Goal: Task Accomplishment & Management: Use online tool/utility

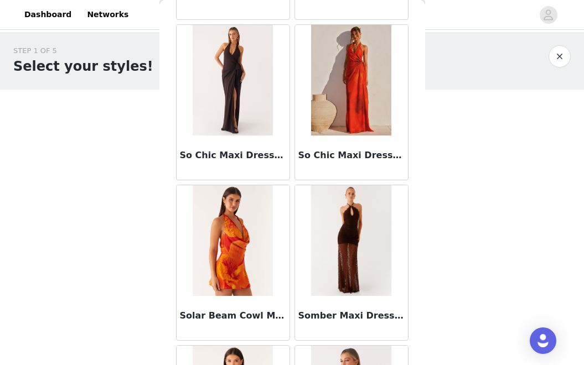
scroll to position [6877, 0]
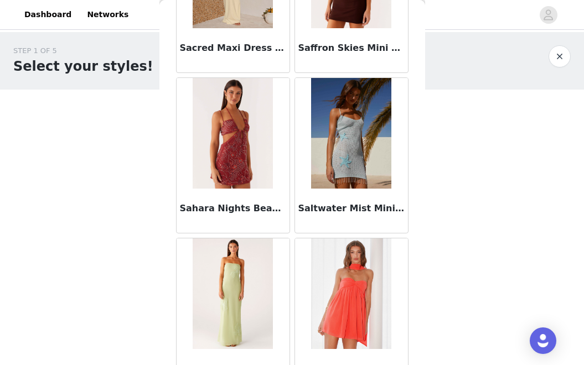
click at [561, 56] on button "button" at bounding box center [559, 56] width 22 height 22
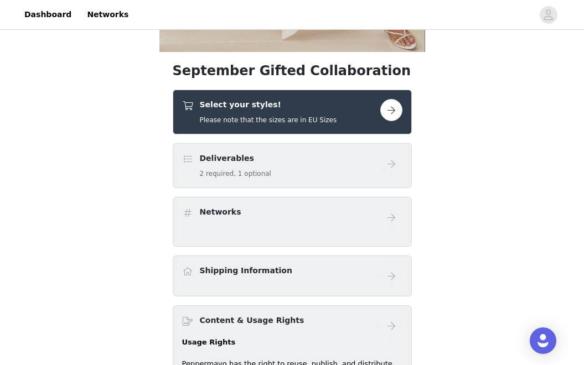
scroll to position [295, 0]
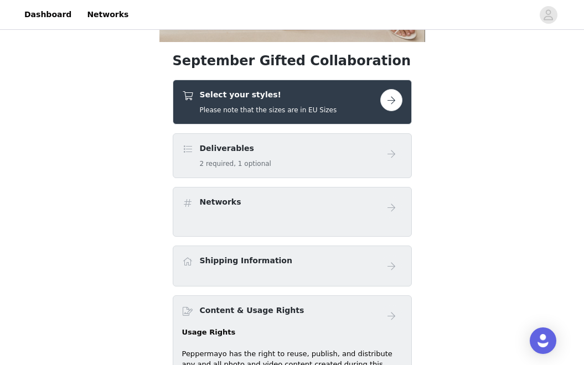
click at [385, 95] on button "button" at bounding box center [391, 100] width 22 height 22
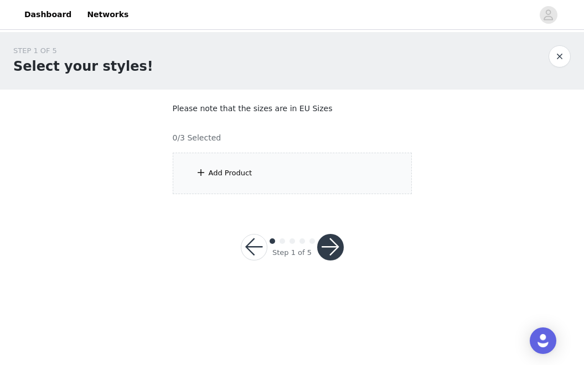
click at [256, 176] on div "Add Product" at bounding box center [292, 173] width 239 height 41
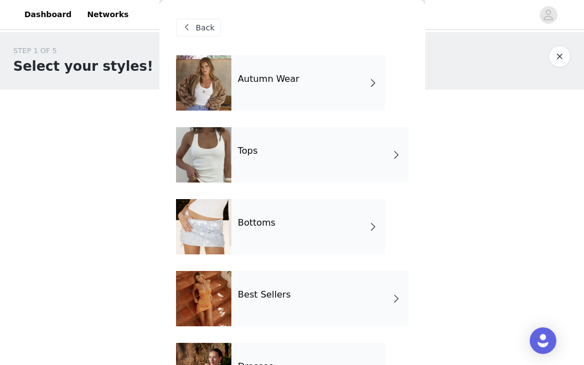
click at [331, 82] on div "Autumn Wear" at bounding box center [308, 82] width 154 height 55
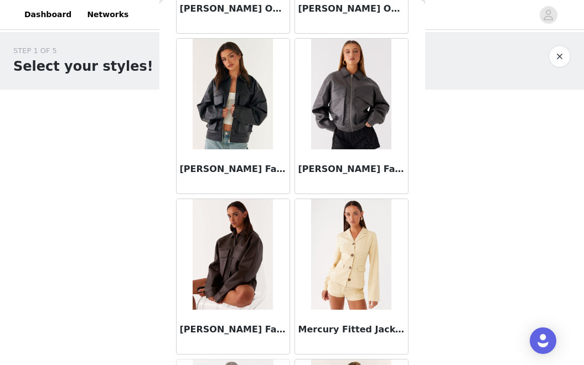
scroll to position [823, 0]
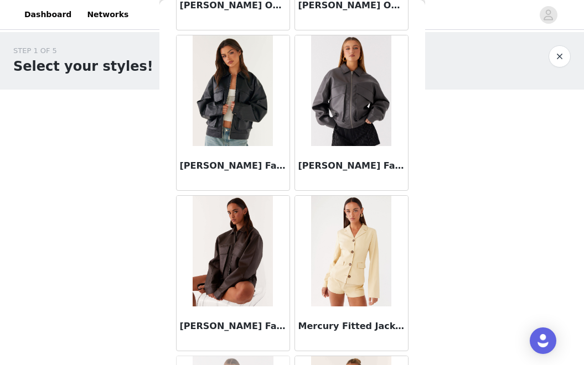
click at [362, 167] on h3 "[PERSON_NAME] Faux Leather Bomber Jacket - Charcoal" at bounding box center [351, 165] width 106 height 13
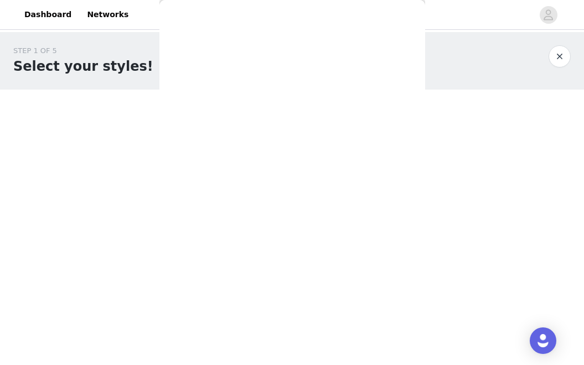
scroll to position [245, 0]
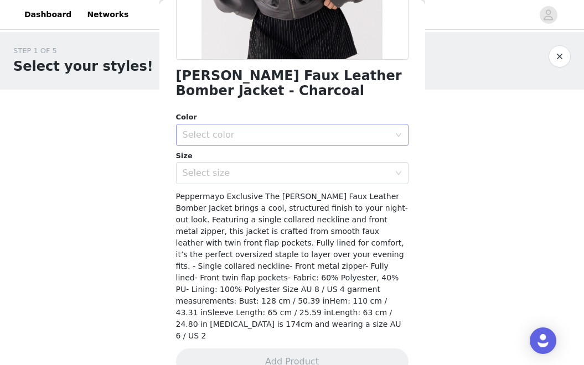
click at [376, 128] on div "Select color" at bounding box center [289, 134] width 212 height 21
click at [359, 156] on li "Charcoal" at bounding box center [292, 159] width 232 height 18
click at [400, 172] on icon "icon: down" at bounding box center [398, 174] width 6 height 4
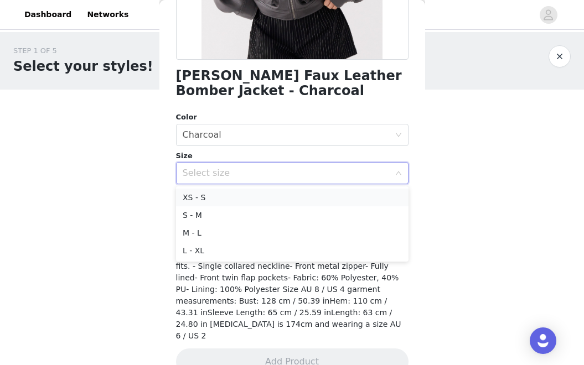
click at [371, 198] on li "XS - S" at bounding box center [292, 198] width 232 height 18
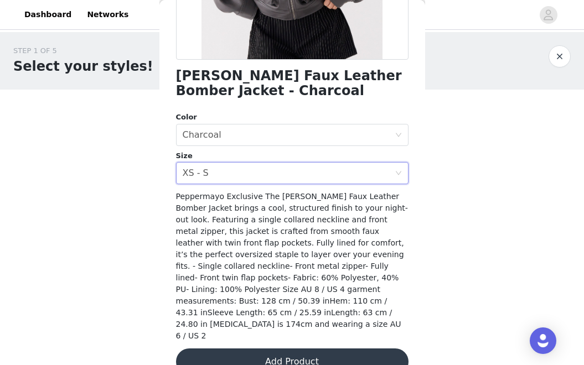
click at [333, 349] on button "Add Product" at bounding box center [292, 362] width 232 height 27
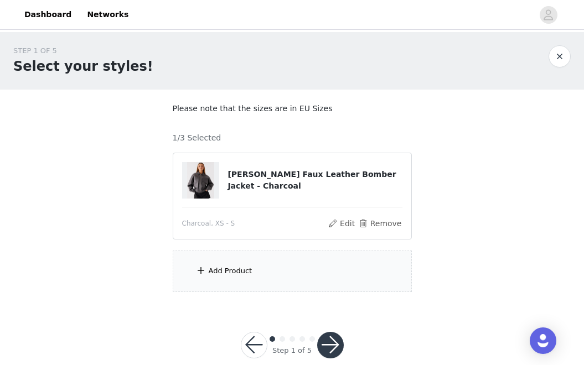
scroll to position [19, 0]
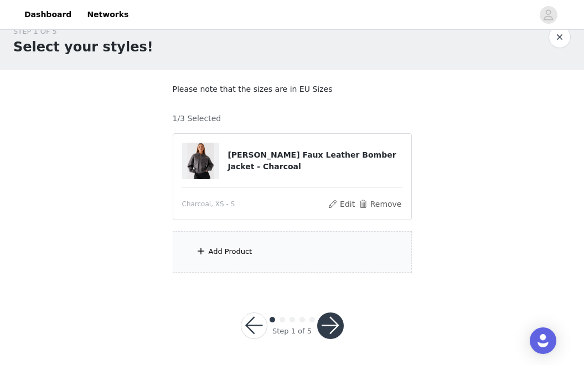
click at [258, 257] on div "Add Product" at bounding box center [292, 251] width 239 height 41
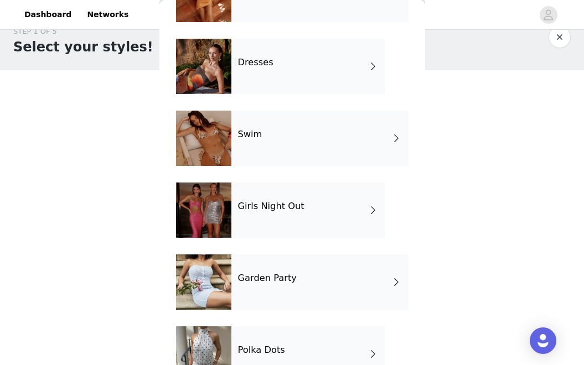
scroll to position [338, 0]
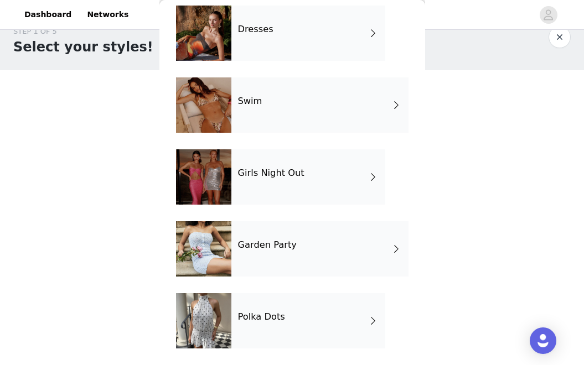
click at [315, 255] on div "Garden Party" at bounding box center [319, 248] width 177 height 55
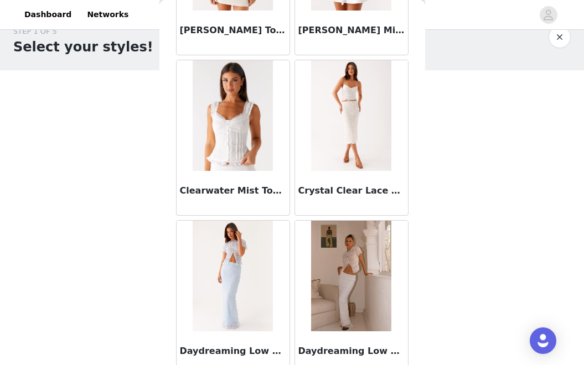
scroll to position [1328, 0]
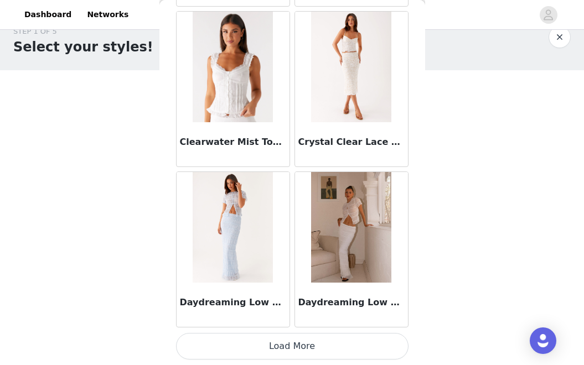
click at [300, 342] on button "Load More" at bounding box center [292, 346] width 232 height 27
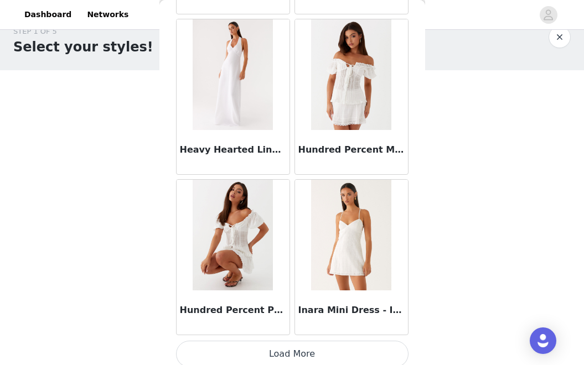
scroll to position [2932, 0]
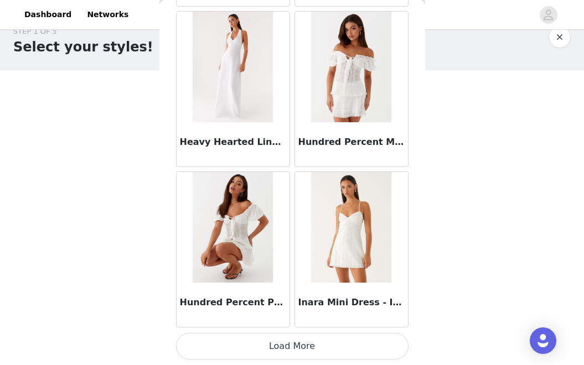
click at [312, 345] on button "Load More" at bounding box center [292, 346] width 232 height 27
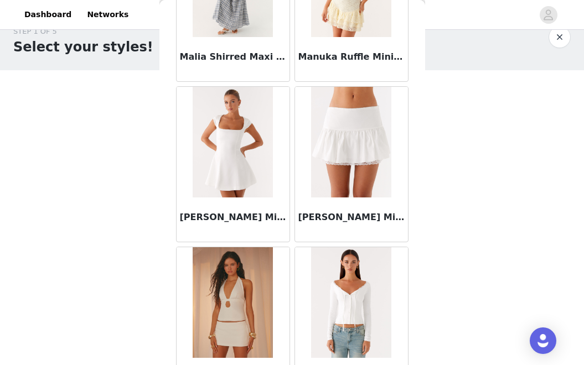
scroll to position [4537, 0]
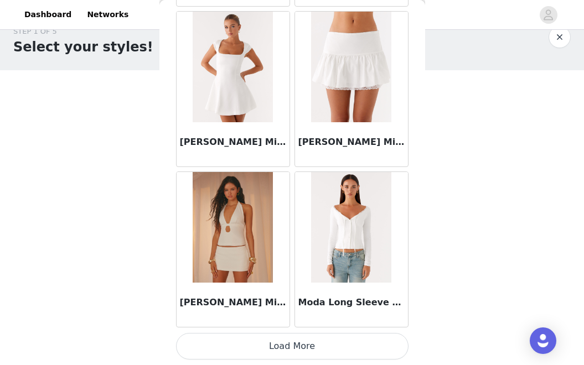
click at [316, 350] on button "Load More" at bounding box center [292, 346] width 232 height 27
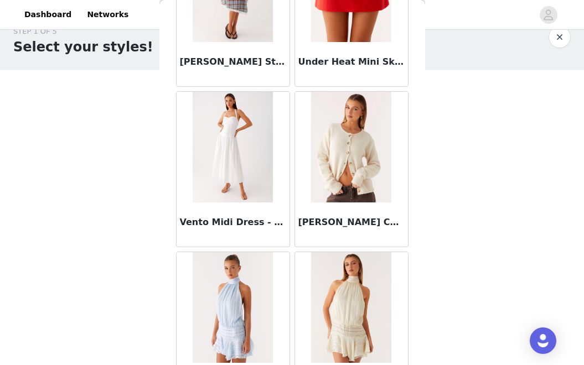
scroll to position [6142, 0]
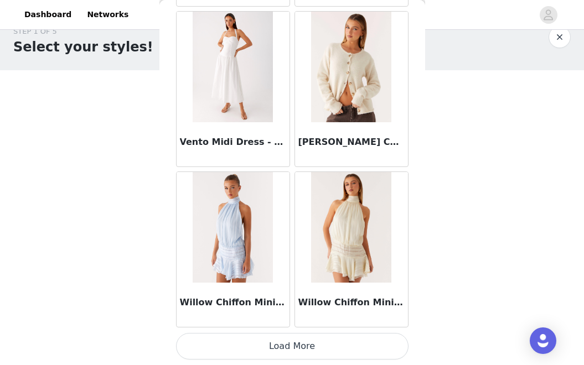
click at [320, 344] on button "Load More" at bounding box center [292, 346] width 232 height 27
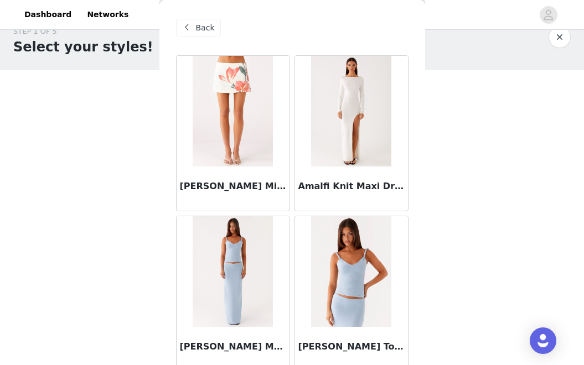
scroll to position [0, 0]
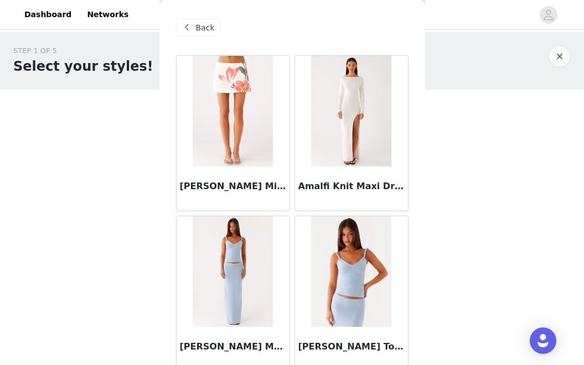
click at [203, 28] on span "Back" at bounding box center [205, 28] width 19 height 12
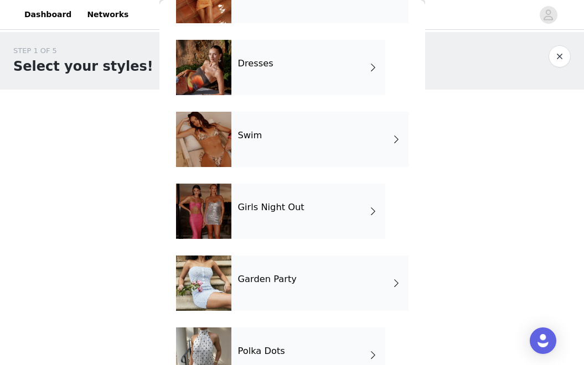
scroll to position [338, 0]
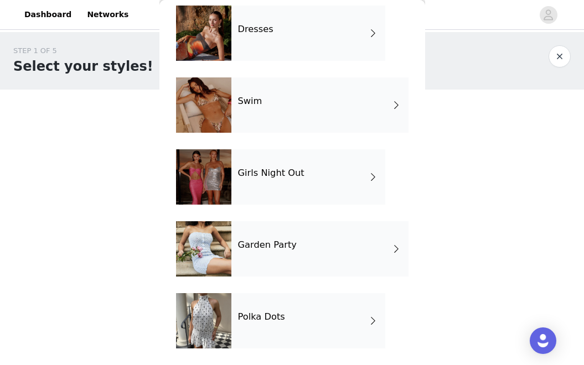
click at [299, 175] on div "Girls Night Out" at bounding box center [308, 176] width 154 height 55
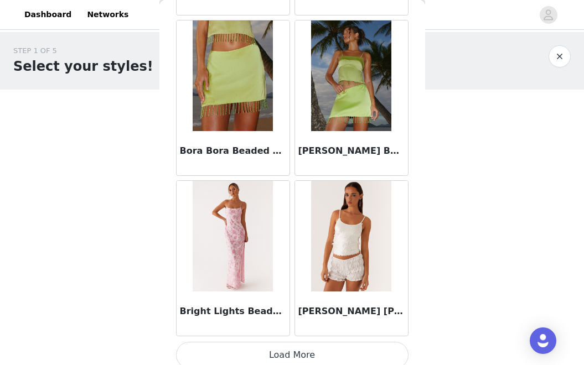
scroll to position [1323, 0]
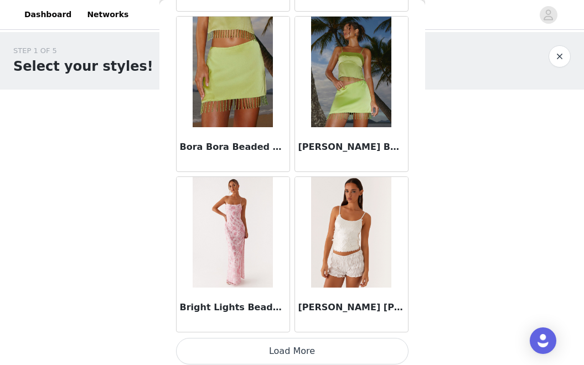
click at [344, 354] on button "Load More" at bounding box center [292, 351] width 232 height 27
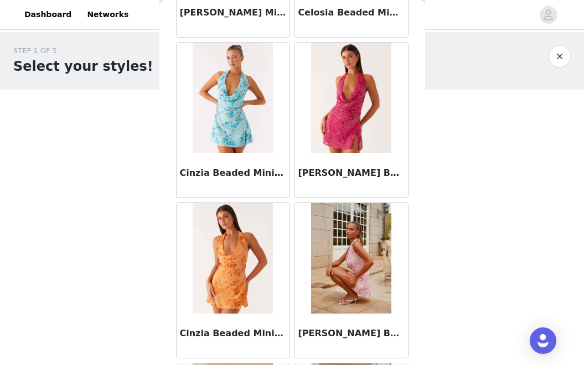
scroll to position [1940, 0]
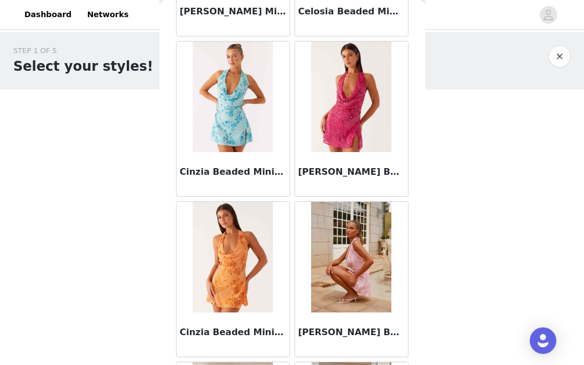
click at [256, 289] on img at bounding box center [233, 257] width 80 height 111
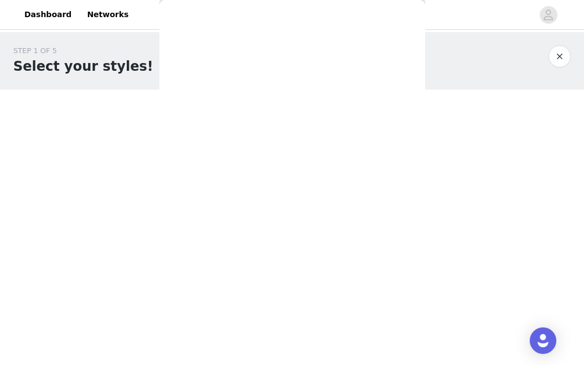
scroll to position [0, 0]
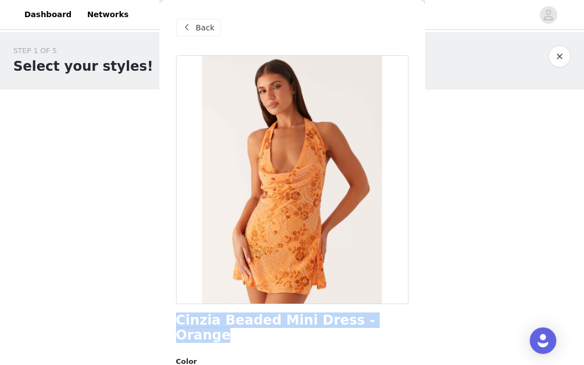
drag, startPoint x: 176, startPoint y: 319, endPoint x: 391, endPoint y: 318, distance: 215.2
click at [391, 318] on div "Cinzia Beaded Mini Dress - Orange" at bounding box center [292, 328] width 232 height 30
copy h1 "Cinzia Beaded Mini Dress - Orange"
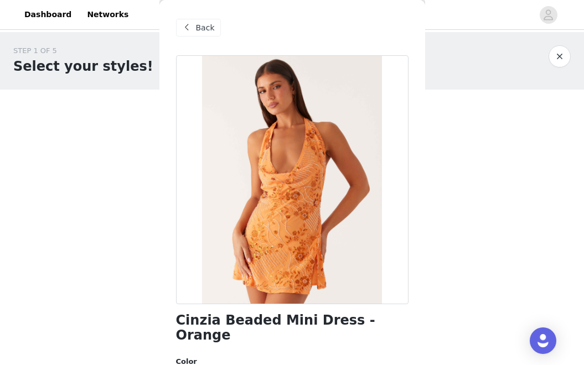
click at [193, 39] on div "Back" at bounding box center [292, 27] width 232 height 55
click at [189, 25] on span at bounding box center [186, 27] width 13 height 13
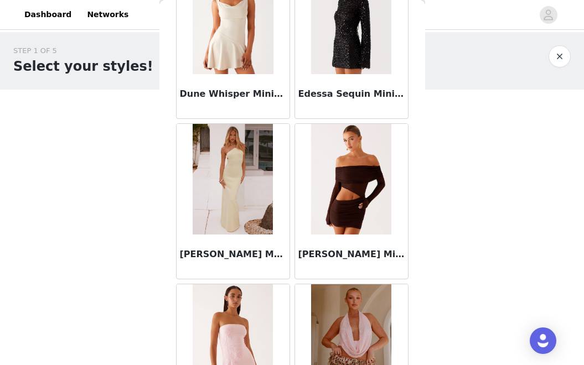
scroll to position [2932, 0]
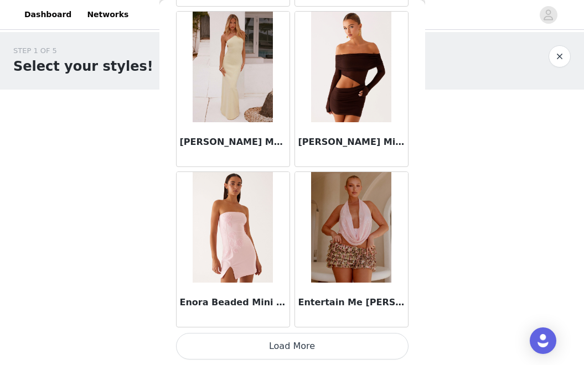
click at [370, 334] on button "Load More" at bounding box center [292, 346] width 232 height 27
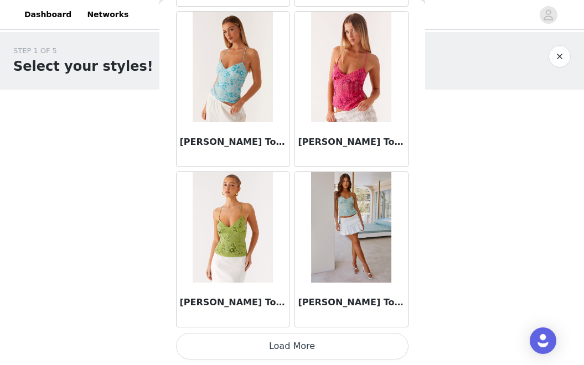
scroll to position [19, 0]
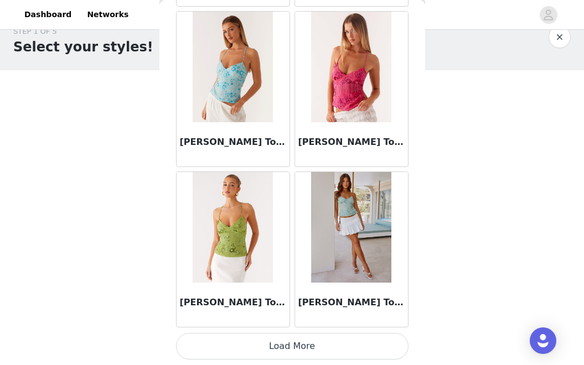
click at [358, 350] on button "Load More" at bounding box center [292, 346] width 232 height 27
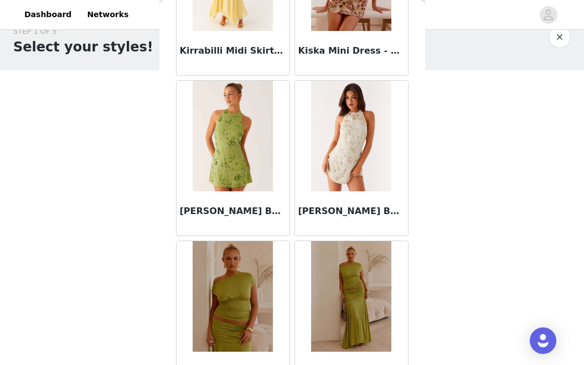
scroll to position [5432, 0]
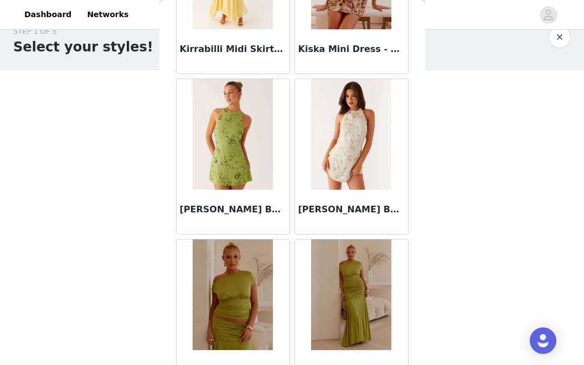
click at [244, 154] on img at bounding box center [233, 134] width 80 height 111
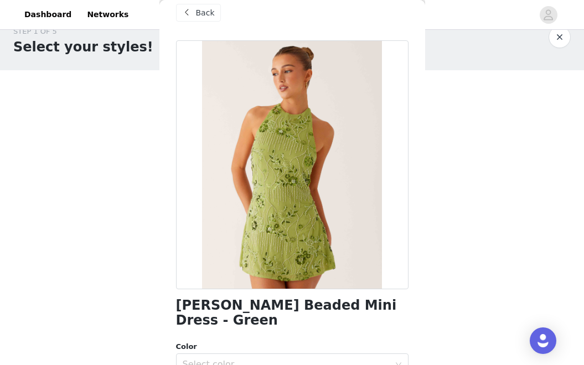
scroll to position [12, 0]
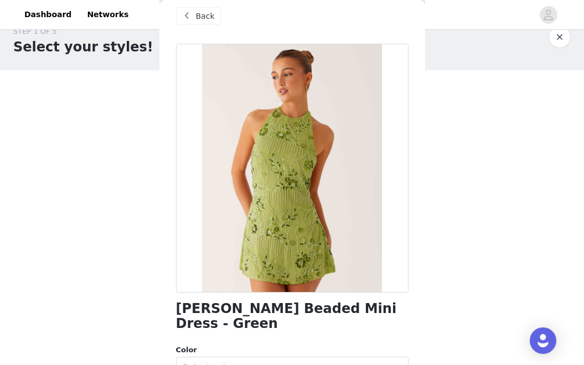
click at [202, 18] on span "Back" at bounding box center [205, 17] width 19 height 12
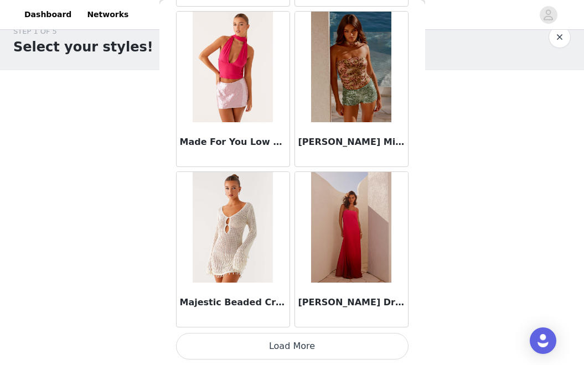
scroll to position [6142, 0]
click at [324, 350] on button "Load More" at bounding box center [292, 346] width 232 height 27
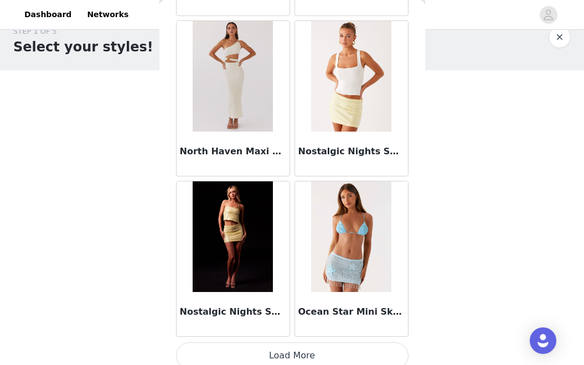
scroll to position [7746, 0]
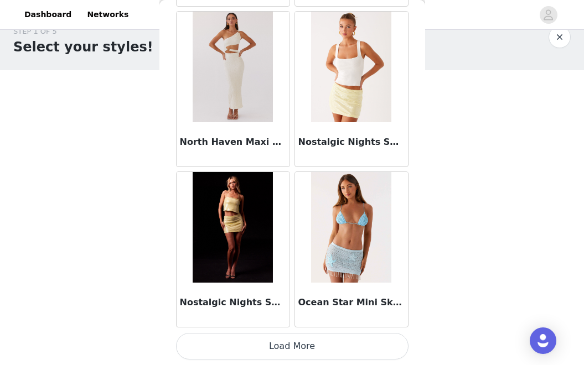
click at [352, 344] on button "Load More" at bounding box center [292, 346] width 232 height 27
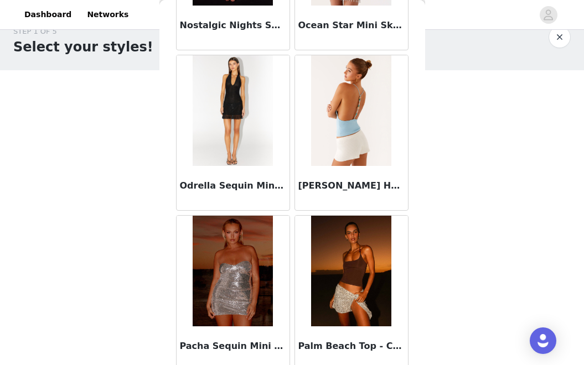
scroll to position [8110, 0]
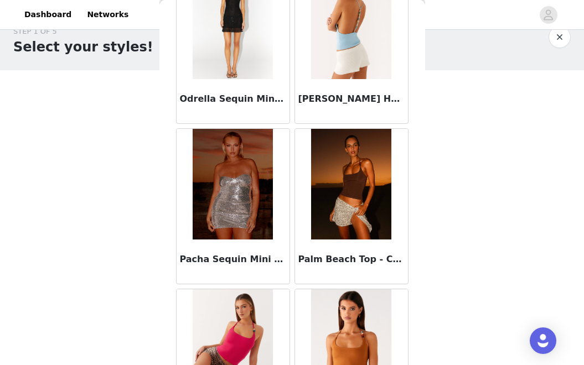
click at [350, 196] on img at bounding box center [351, 184] width 80 height 111
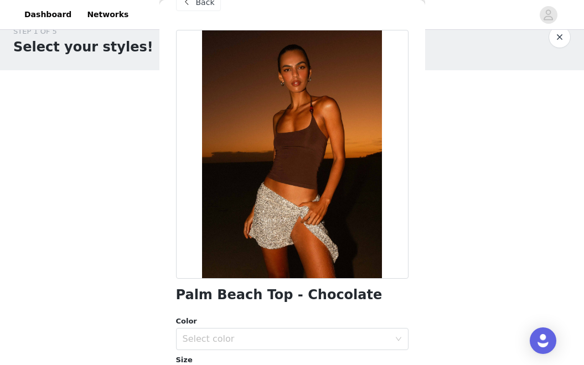
scroll to position [25, 0]
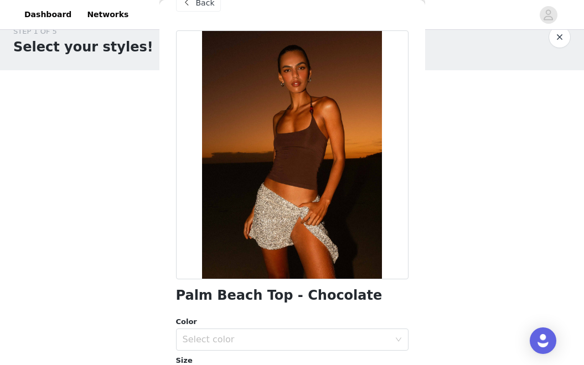
click at [208, 4] on span "Back" at bounding box center [205, 3] width 19 height 12
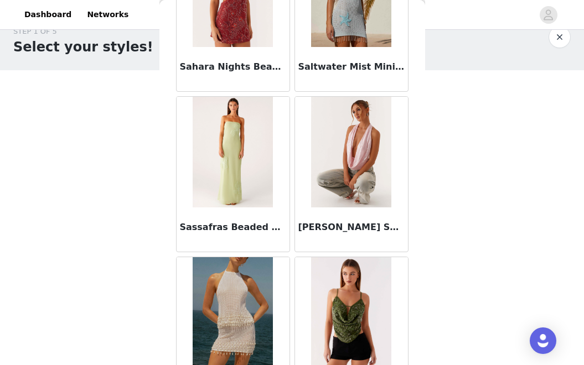
scroll to position [9351, 0]
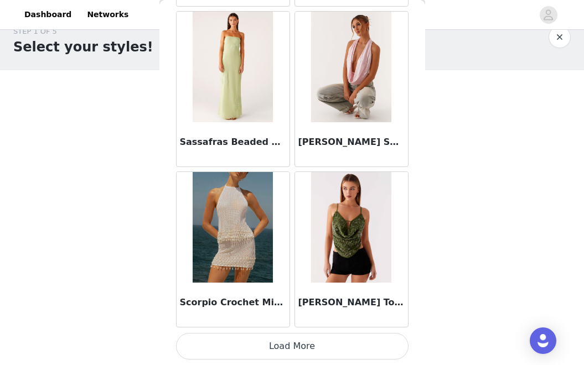
click at [354, 337] on button "Load More" at bounding box center [292, 346] width 232 height 27
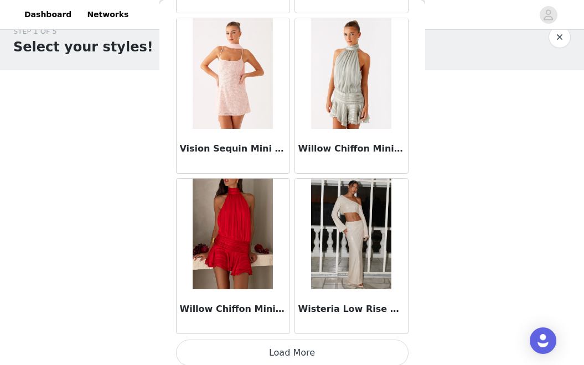
scroll to position [10955, 0]
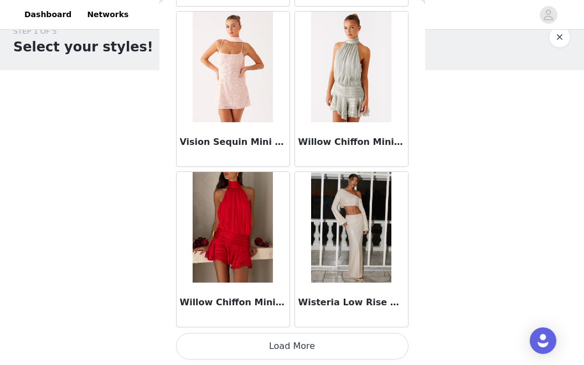
click at [362, 345] on button "Load More" at bounding box center [292, 346] width 232 height 27
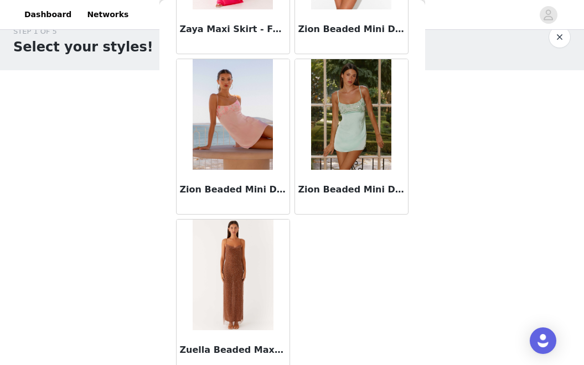
scroll to position [11722, 0]
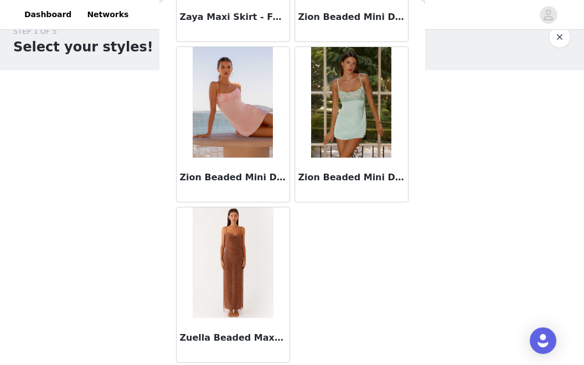
click at [372, 126] on img at bounding box center [351, 102] width 80 height 111
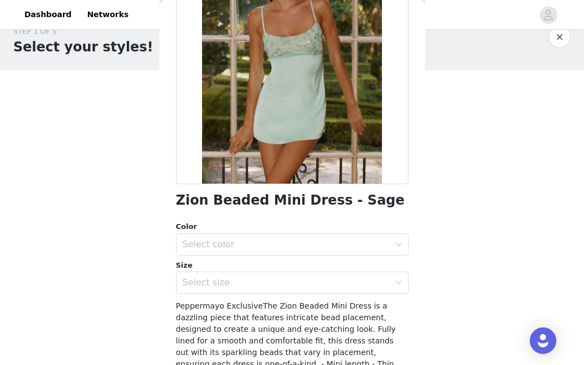
scroll to position [111, 0]
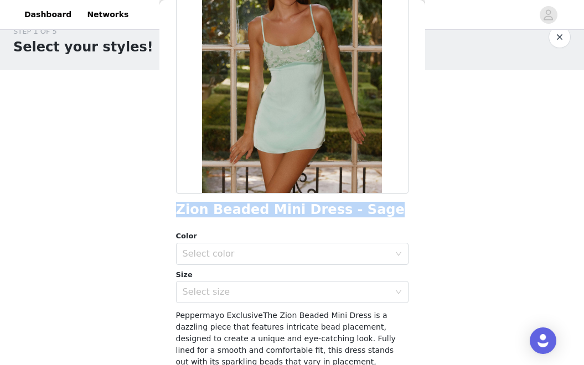
drag, startPoint x: 176, startPoint y: 212, endPoint x: 362, endPoint y: 208, distance: 186.5
click at [362, 208] on h1 "Zion Beaded Mini Dress - Sage" at bounding box center [290, 210] width 229 height 15
copy h1 "Zion Beaded Mini Dress - Sage"
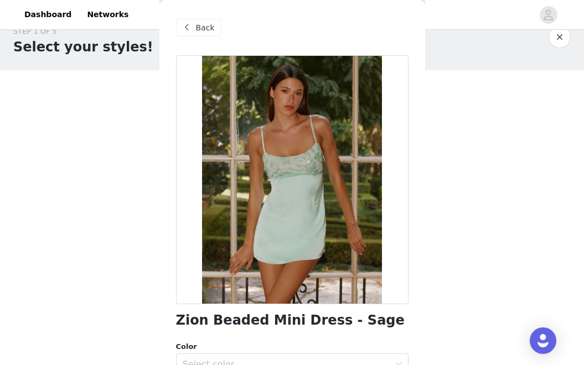
click at [203, 23] on span "Back" at bounding box center [205, 28] width 19 height 12
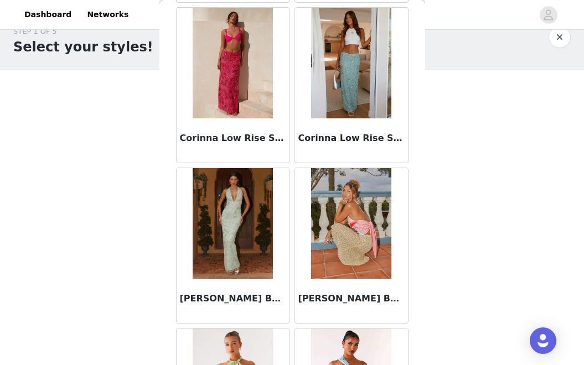
scroll to position [5265, 0]
